Goal: Find contact information: Find contact information

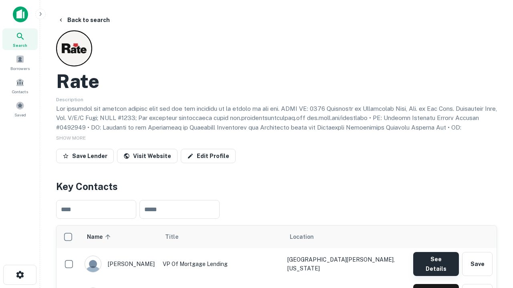
click at [435, 260] on button "See Details" at bounding box center [436, 264] width 46 height 24
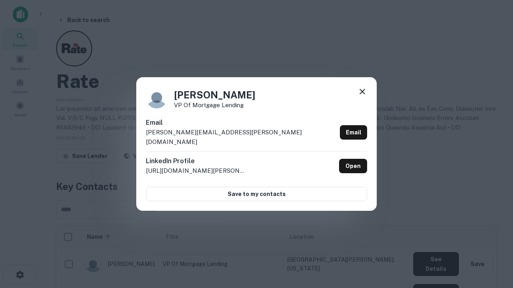
click at [362, 97] on icon at bounding box center [362, 92] width 10 height 10
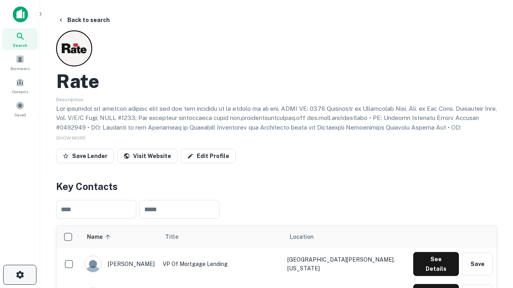
click at [20, 275] on icon "button" at bounding box center [20, 275] width 10 height 10
